Goal: Information Seeking & Learning: Understand process/instructions

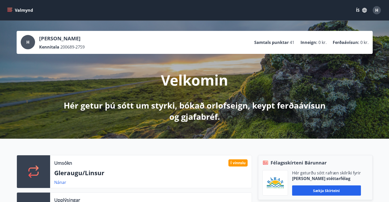
click at [8, 8] on icon "menu" at bounding box center [9, 10] width 5 height 5
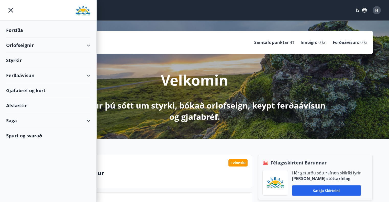
click at [88, 120] on div "Saga" at bounding box center [48, 120] width 84 height 15
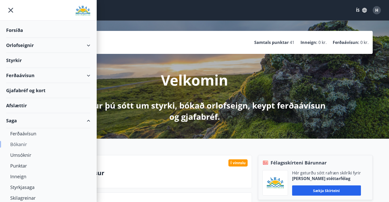
scroll to position [16, 0]
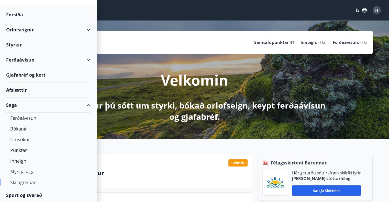
click at [24, 180] on div "Skilagreinar" at bounding box center [48, 182] width 76 height 11
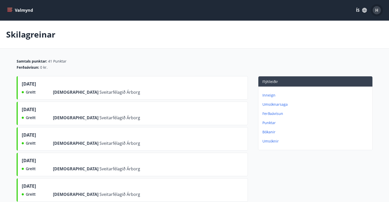
click at [376, 10] on span "H" at bounding box center [376, 10] width 3 height 6
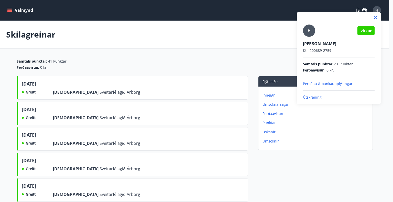
click at [310, 99] on p "Útskráning" at bounding box center [339, 97] width 72 height 5
